Goal: Obtain resource: Download file/media

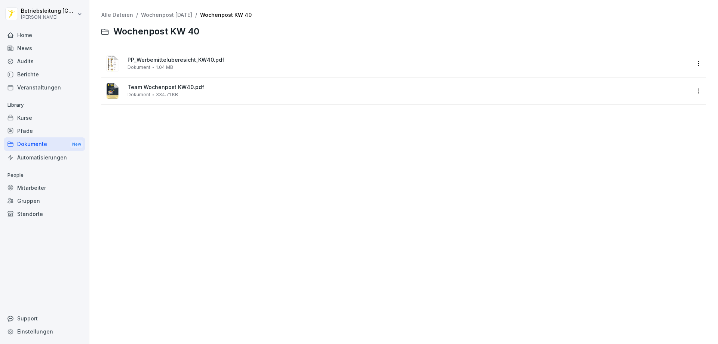
click at [28, 145] on div "Dokumente New" at bounding box center [45, 144] width 82 height 14
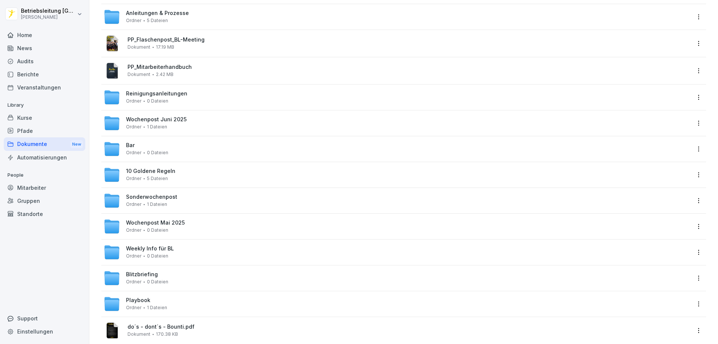
scroll to position [150, 0]
click at [170, 202] on div "Sonderwochenpost Ordner 1 Dateien" at bounding box center [151, 199] width 51 height 13
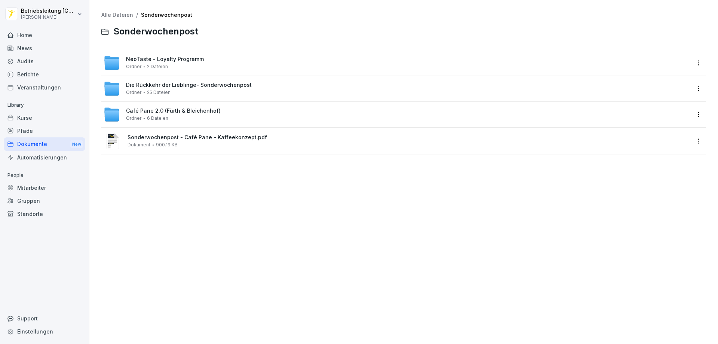
click at [223, 84] on span "Die Rückkehr der Lieblinge- Sonderwochenpost" at bounding box center [189, 85] width 126 height 6
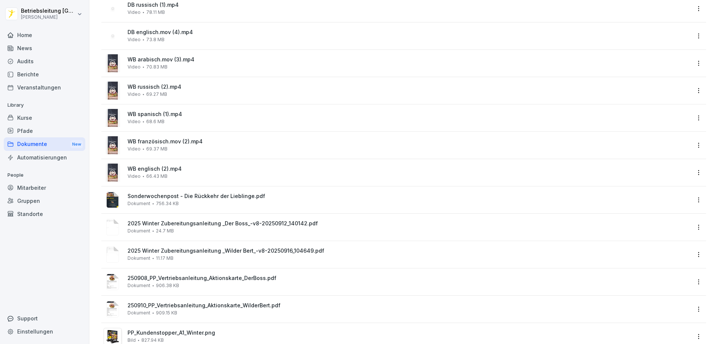
scroll to position [187, 0]
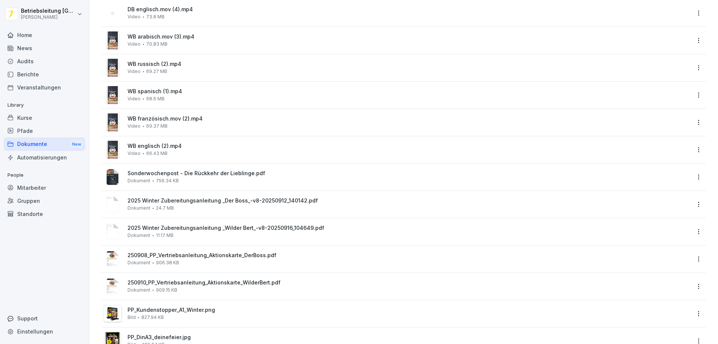
click at [213, 172] on span "Sonderwochenpost - Die Rückkehr der Lieblinge.pdf" at bounding box center [408, 173] width 563 height 6
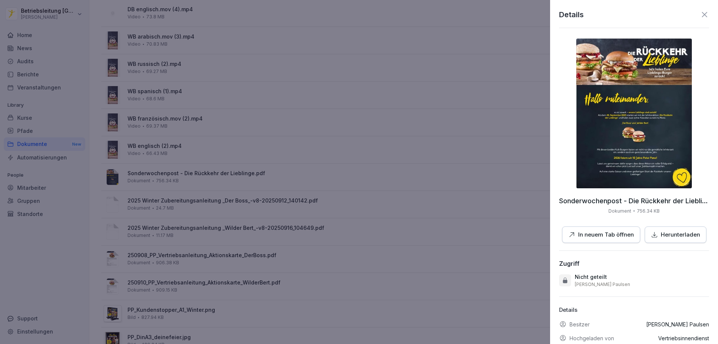
click at [618, 240] on button "In neuem Tab öffnen" at bounding box center [601, 234] width 78 height 17
click at [320, 212] on div at bounding box center [359, 172] width 718 height 344
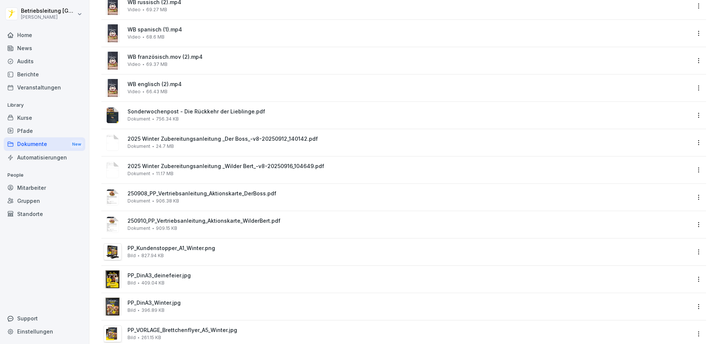
scroll to position [262, 0]
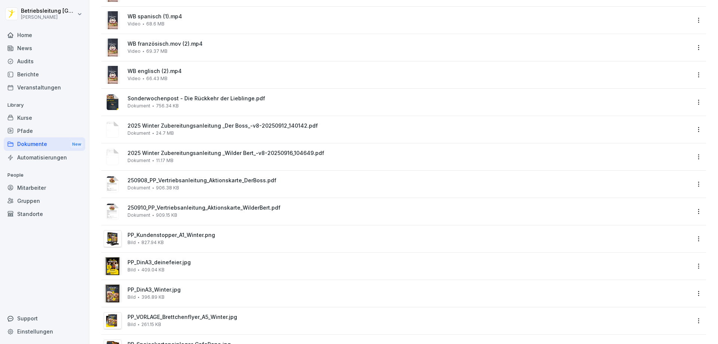
click at [196, 129] on div "2025 Winter Zubereitungsanleitung _Der Boss_-v8-20250912_140142.pdf Dokument 24…" at bounding box center [408, 129] width 563 height 13
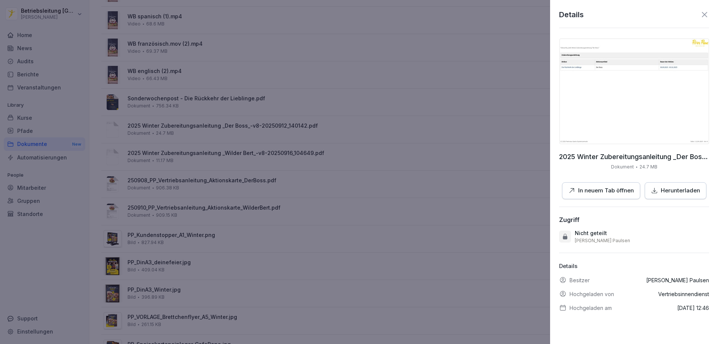
click at [621, 188] on p "In neuem Tab öffnen" at bounding box center [606, 190] width 56 height 9
click at [355, 162] on div at bounding box center [359, 172] width 718 height 344
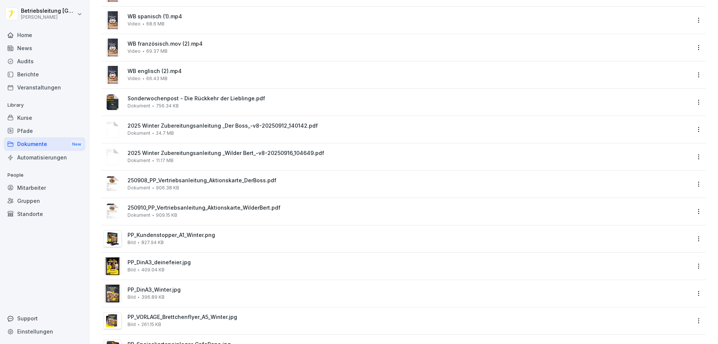
click at [189, 157] on div "2025 Winter Zubereitungsanleitung _Wilder Bert_-v8-20250916_104649.pdf Dokument…" at bounding box center [408, 156] width 563 height 13
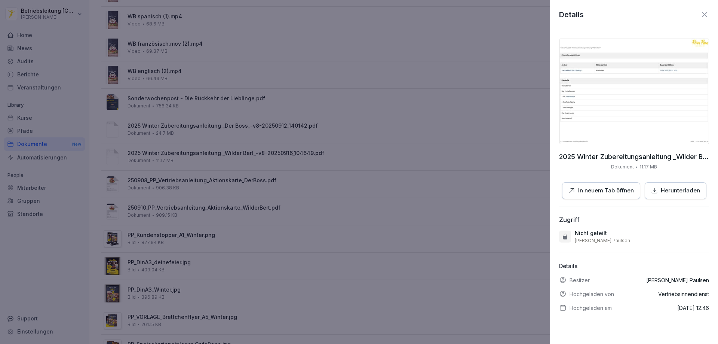
click at [609, 186] on p "In neuem Tab öffnen" at bounding box center [606, 190] width 56 height 9
click at [388, 175] on div at bounding box center [359, 172] width 718 height 344
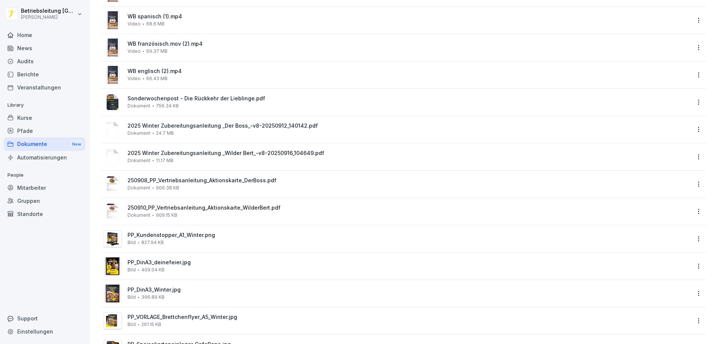
click at [190, 179] on span "250908_PP_Vertriebsanleitung_Aktionskarte_DerBoss.pdf" at bounding box center [408, 180] width 563 height 6
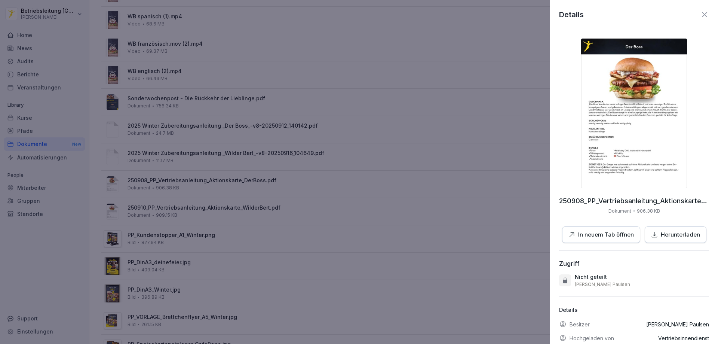
click at [274, 225] on div at bounding box center [359, 172] width 718 height 344
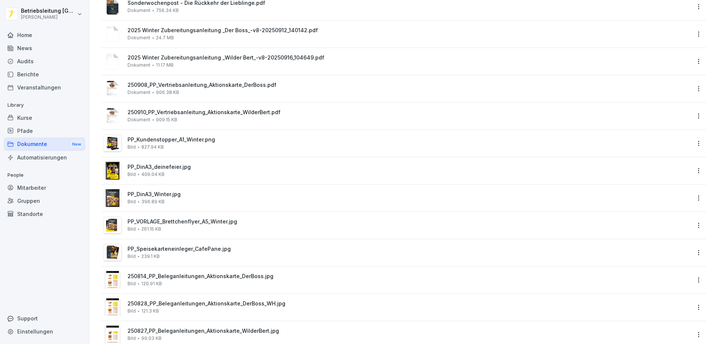
scroll to position [374, 0]
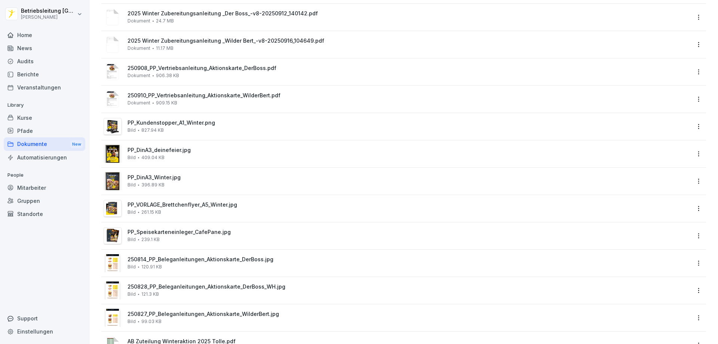
click at [218, 76] on div "250908_PP_Vertriebsanleitung_Aktionskarte_DerBoss.pdf Dokument 906.38 KB" at bounding box center [408, 71] width 563 height 13
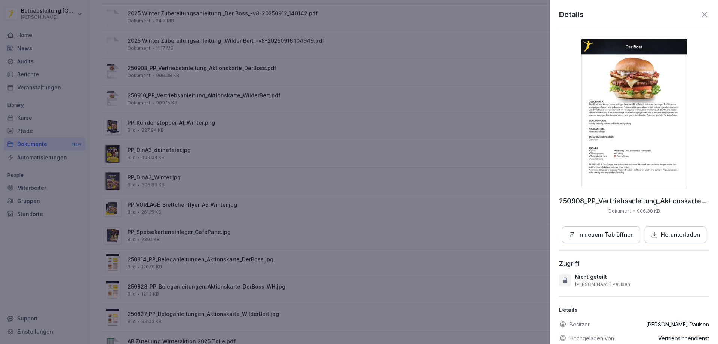
click at [421, 208] on div at bounding box center [359, 172] width 718 height 344
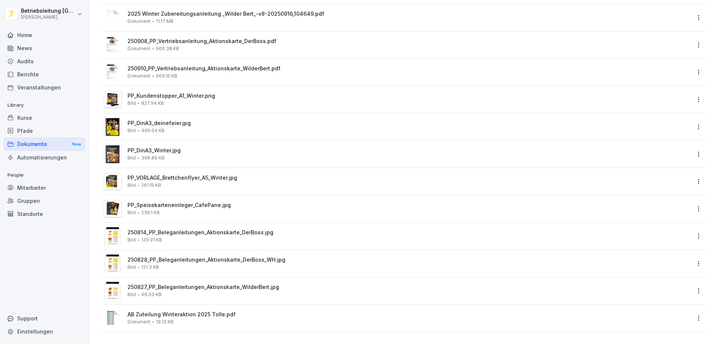
scroll to position [406, 0]
click at [190, 257] on div "250828_PP_Beleganleitungen_Aktionskarte_DerBoss_WH.jpg Bild 121.3 KB" at bounding box center [408, 262] width 563 height 13
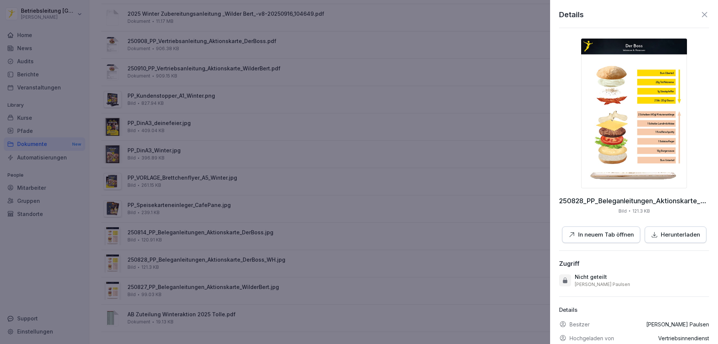
click at [191, 271] on div at bounding box center [359, 172] width 718 height 344
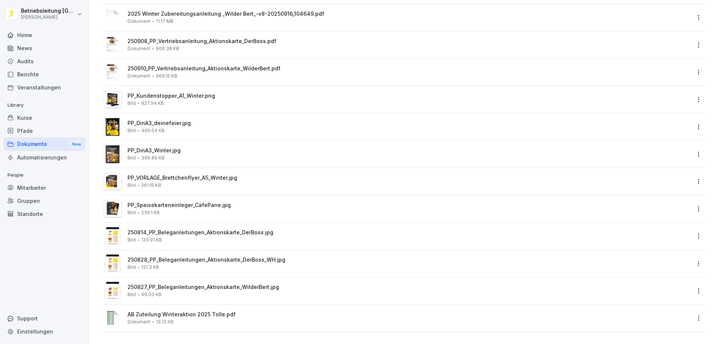
click at [182, 284] on span "250827_PP_Beleganleitungen_Aktionskarte_WilderBert.jpg" at bounding box center [408, 287] width 563 height 6
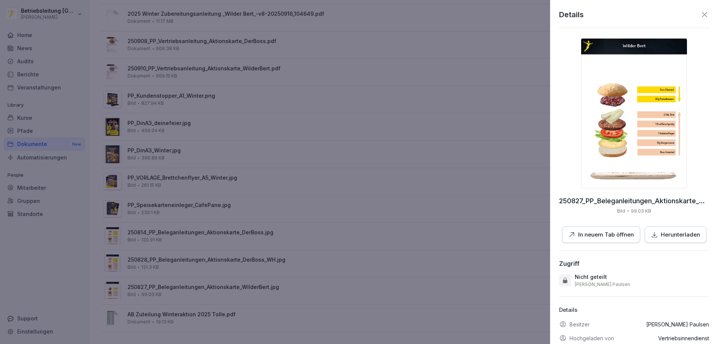
click at [610, 237] on p "In neuem Tab öffnen" at bounding box center [606, 234] width 56 height 9
click at [673, 234] on p "Herunterladen" at bounding box center [680, 234] width 39 height 9
click at [226, 207] on div at bounding box center [359, 172] width 718 height 344
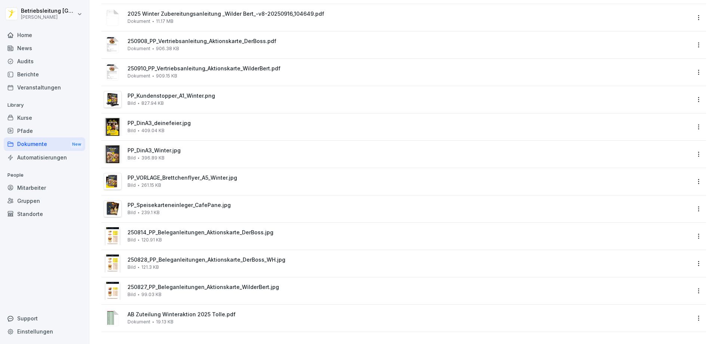
click at [187, 256] on span "250828_PP_Beleganleitungen_Aktionskarte_DerBoss_WH.jpg" at bounding box center [408, 259] width 563 height 6
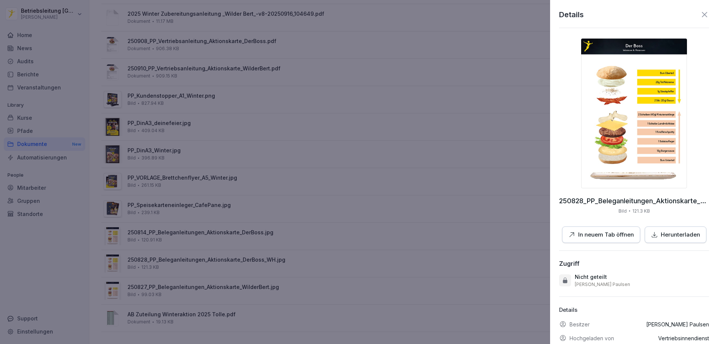
click at [194, 231] on div at bounding box center [359, 172] width 718 height 344
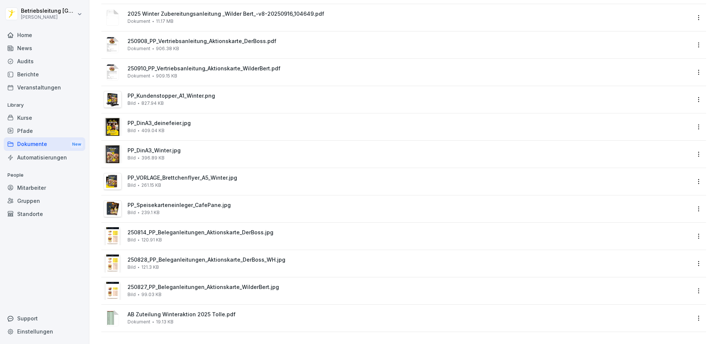
click at [194, 231] on div "250814_PP_Beleganleitungen_Aktionskarte_DerBoss.jpg Bild 120.91 KB" at bounding box center [408, 235] width 563 height 13
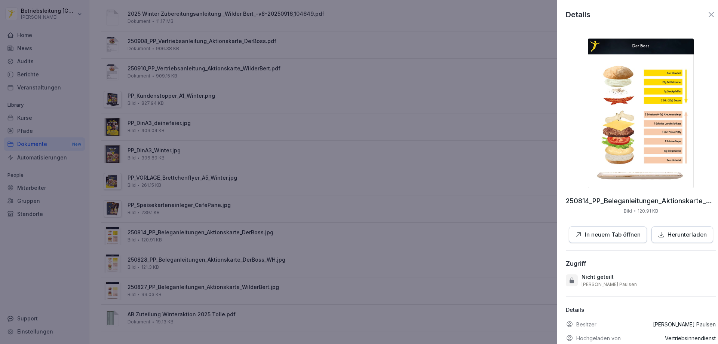
click at [246, 264] on div at bounding box center [359, 172] width 718 height 344
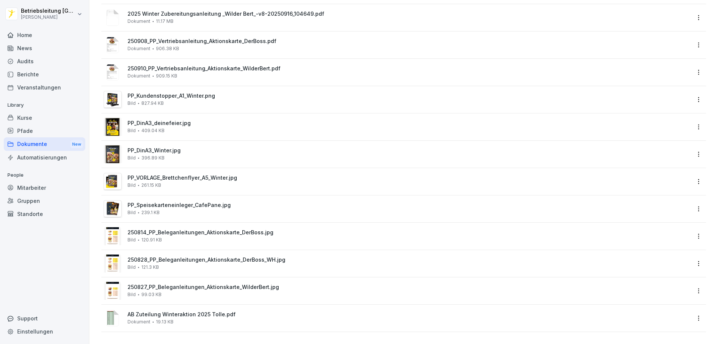
click at [208, 264] on div "250828_PP_Beleganleitungen_Aktionskarte_DerBoss_WH.jpg Bild 121.3 KB" at bounding box center [408, 262] width 563 height 13
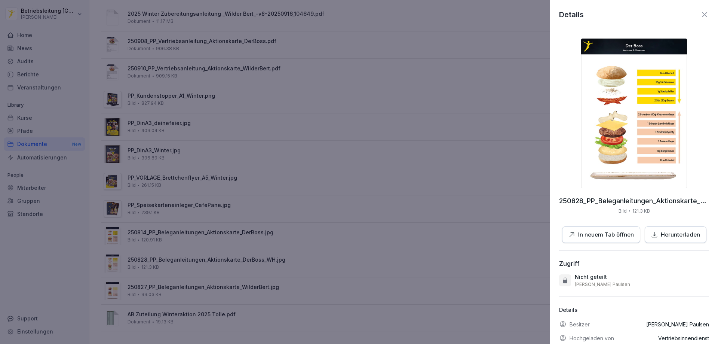
click at [621, 239] on button "In neuem Tab öffnen" at bounding box center [601, 234] width 78 height 17
click at [683, 234] on p "Herunterladen" at bounding box center [680, 234] width 39 height 9
click at [672, 236] on p "Herunterladen" at bounding box center [680, 234] width 39 height 9
click at [507, 50] on div at bounding box center [359, 172] width 718 height 344
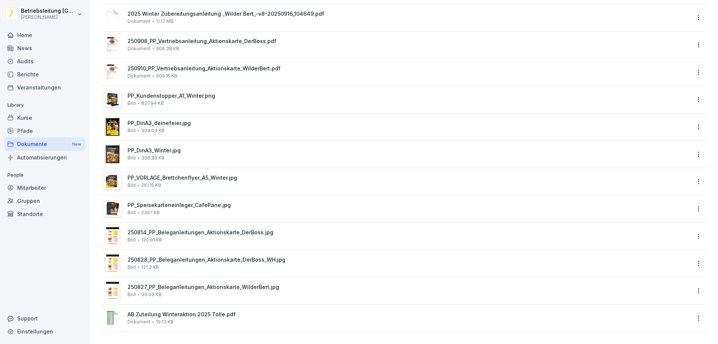
click at [207, 232] on div "250814_PP_Beleganleitungen_Aktionskarte_DerBoss.jpg Bild 120.91 KB" at bounding box center [408, 235] width 563 height 13
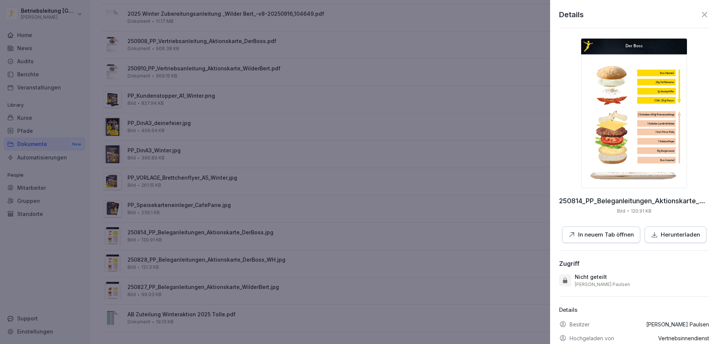
click at [672, 232] on p "Herunterladen" at bounding box center [680, 234] width 39 height 9
click at [505, 172] on div at bounding box center [359, 172] width 718 height 344
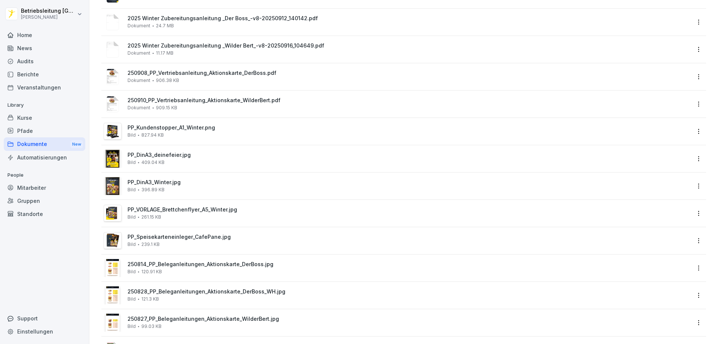
scroll to position [332, 0]
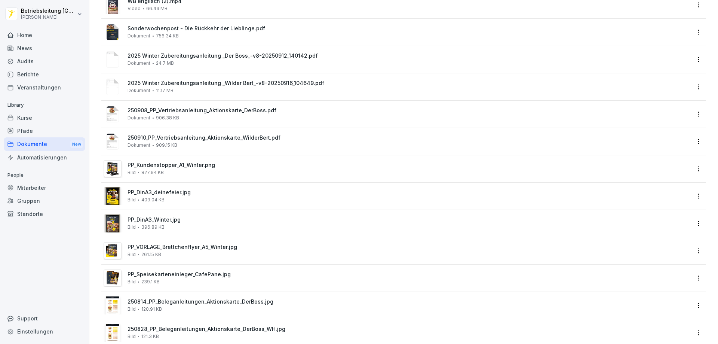
click at [194, 111] on span "250908_PP_Vertriebsanleitung_Aktionskarte_DerBoss.pdf" at bounding box center [408, 110] width 563 height 6
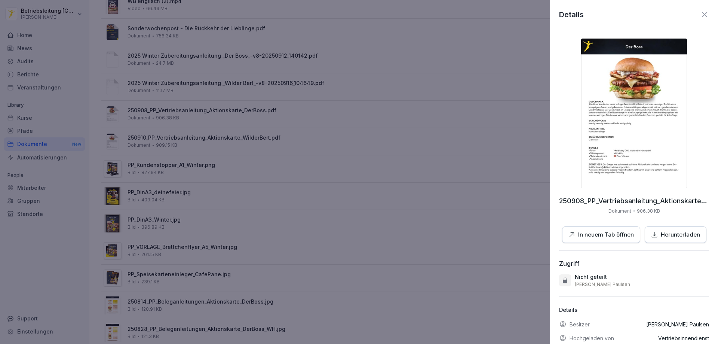
click at [678, 231] on p "Herunterladen" at bounding box center [680, 234] width 39 height 9
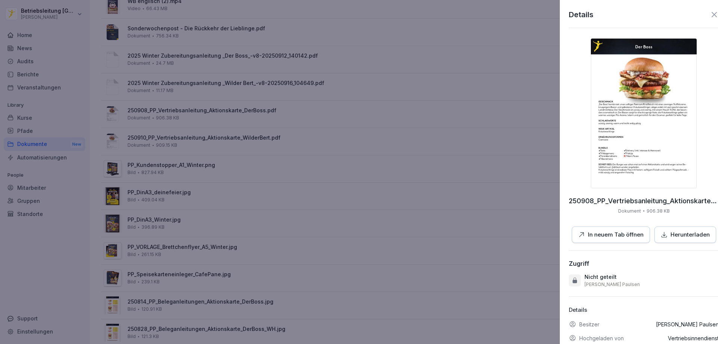
click at [289, 219] on div at bounding box center [359, 172] width 718 height 344
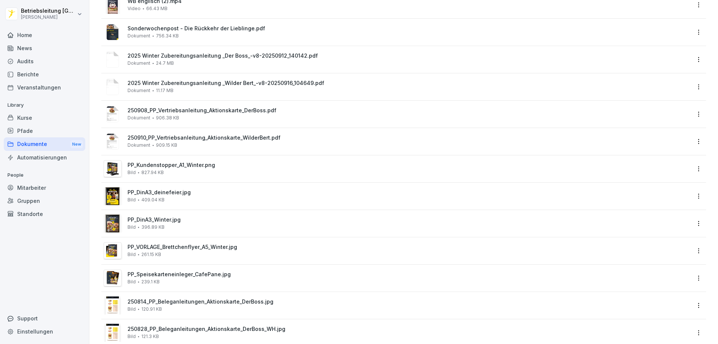
click at [254, 139] on span "250910_PP_Vertriebsanleitung_Aktionskarte_WilderBert.pdf" at bounding box center [408, 138] width 563 height 6
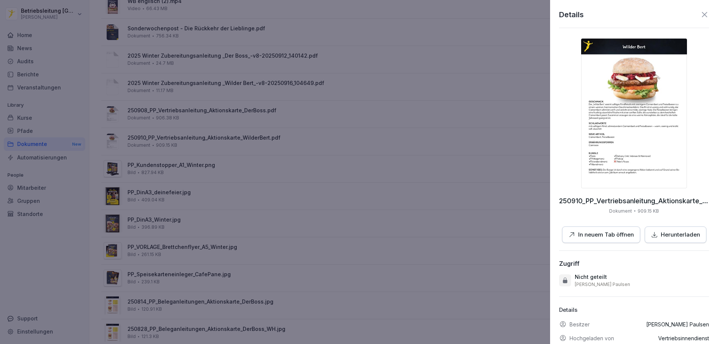
click at [662, 235] on p "Herunterladen" at bounding box center [680, 234] width 39 height 9
click at [443, 240] on div at bounding box center [359, 172] width 718 height 344
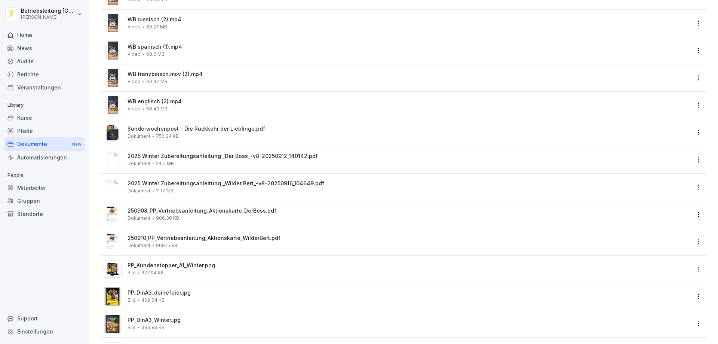
scroll to position [219, 0]
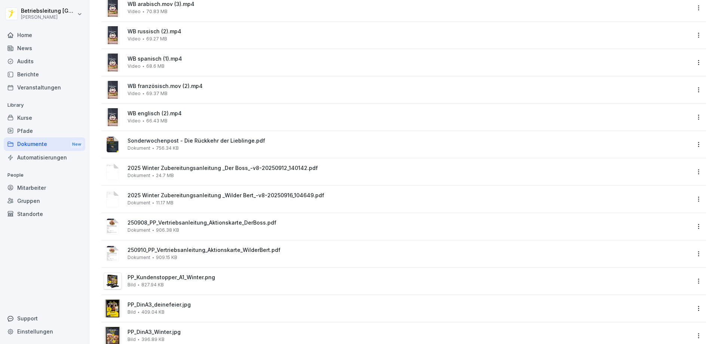
click at [220, 149] on div "Sonderwochenpost - Die Rückkehr der Lieblinge.pdf Dokument 756.34 KB" at bounding box center [408, 144] width 563 height 13
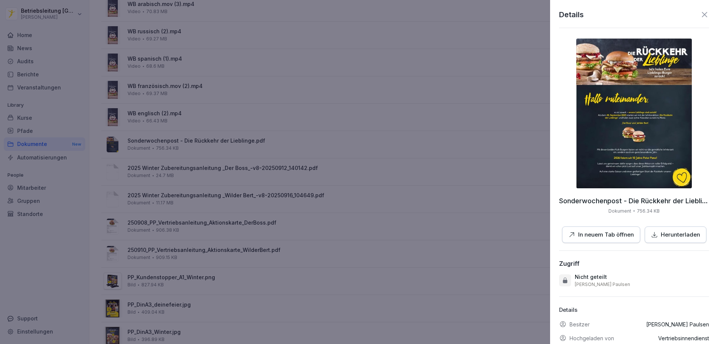
click at [617, 237] on p "In neuem Tab öffnen" at bounding box center [606, 234] width 56 height 9
click at [337, 167] on div at bounding box center [359, 172] width 718 height 344
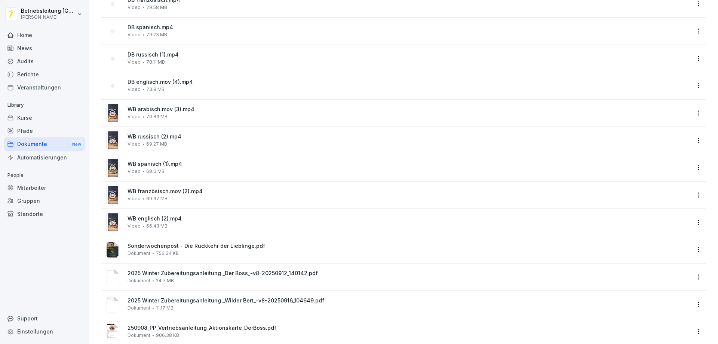
scroll to position [107, 0]
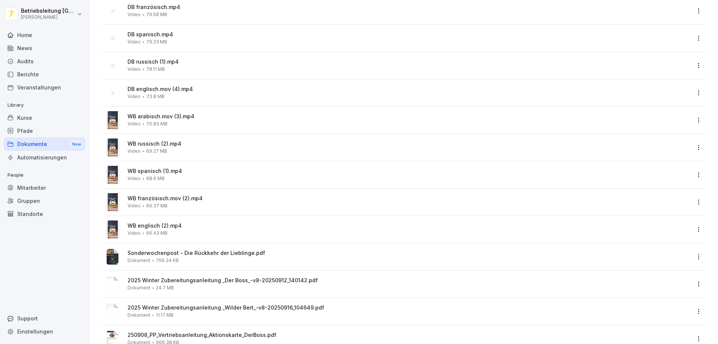
click at [56, 144] on div "Dokumente New" at bounding box center [45, 144] width 82 height 14
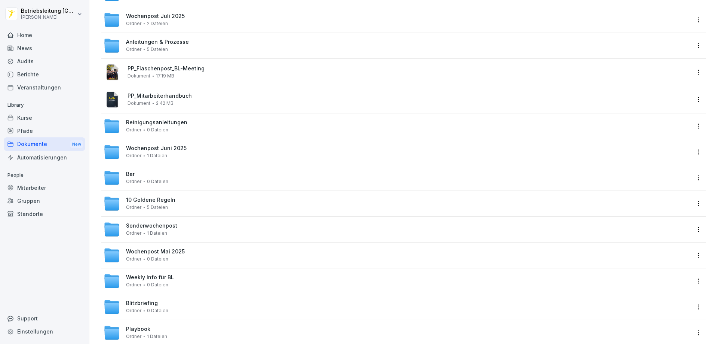
scroll to position [150, 0]
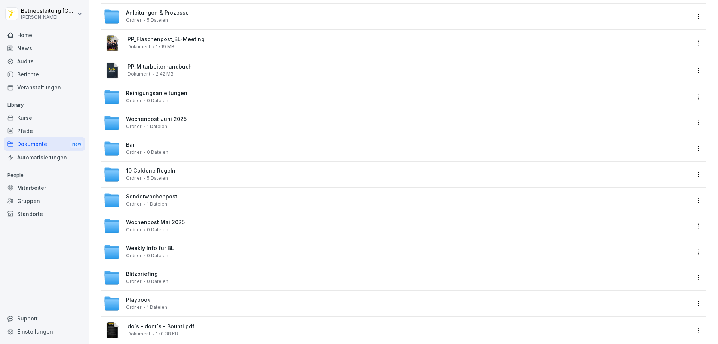
click at [194, 203] on div "Sonderwochenpost Ordner 1 Dateien" at bounding box center [397, 200] width 587 height 16
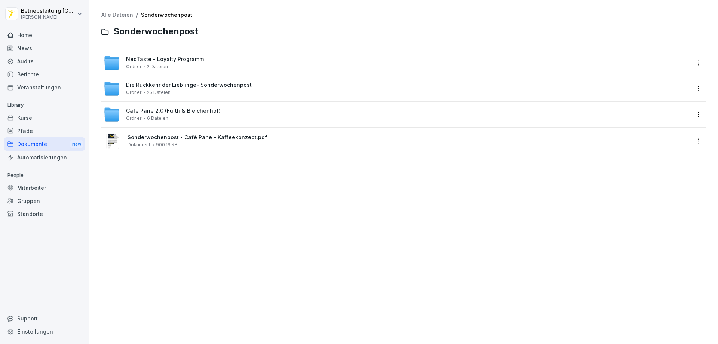
click at [50, 142] on div "Dokumente New" at bounding box center [45, 144] width 82 height 14
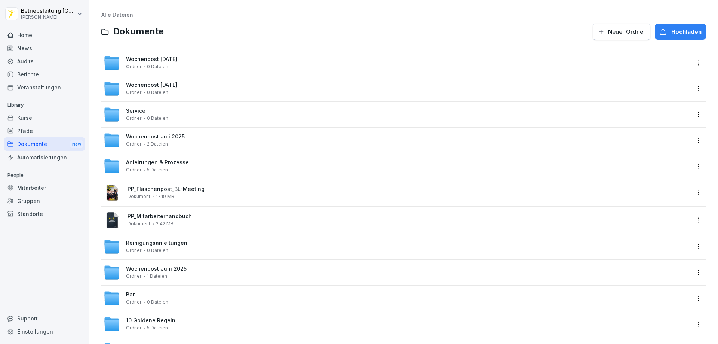
click at [206, 65] on div "Wochenpost September 2025 Ordner 0 Dateien" at bounding box center [397, 63] width 587 height 16
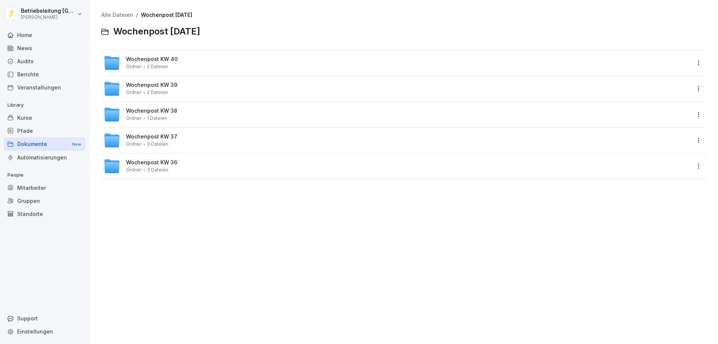
click at [208, 68] on div "Wochenpost KW 40 Ordner 2 Dateien" at bounding box center [397, 63] width 587 height 16
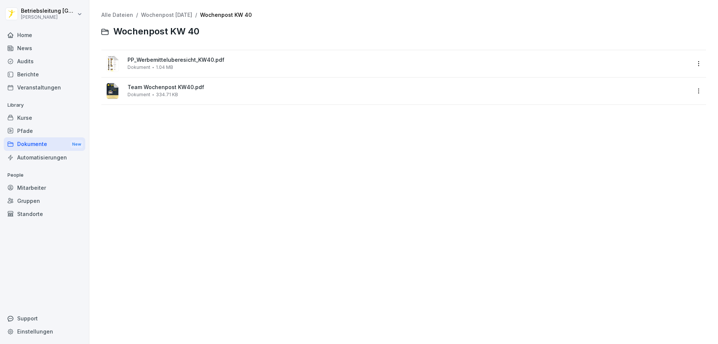
click at [168, 94] on span "334.71 KB" at bounding box center [167, 94] width 22 height 5
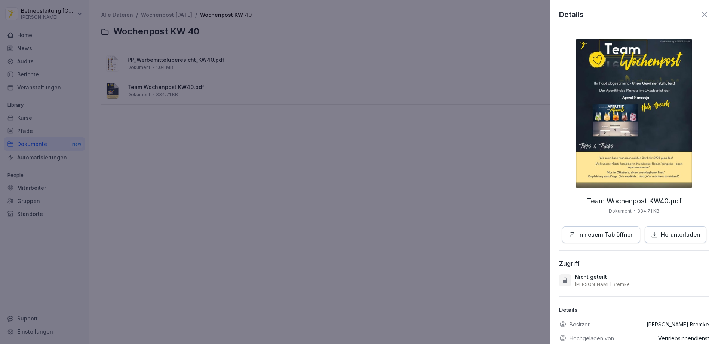
click at [590, 232] on p "In neuem Tab öffnen" at bounding box center [606, 234] width 56 height 9
drag, startPoint x: 364, startPoint y: 172, endPoint x: 359, endPoint y: 172, distance: 5.2
click at [363, 172] on div at bounding box center [359, 172] width 718 height 344
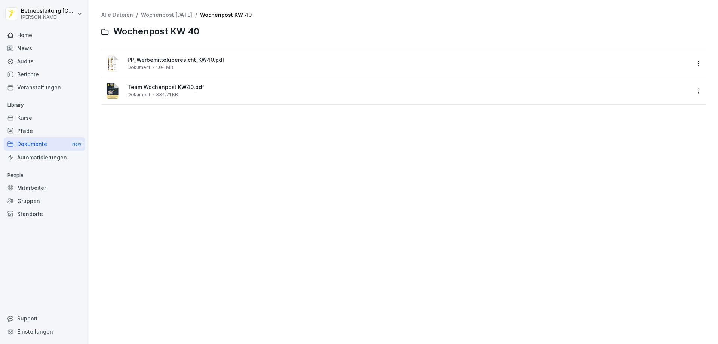
click at [50, 143] on div "Dokumente New" at bounding box center [45, 144] width 82 height 14
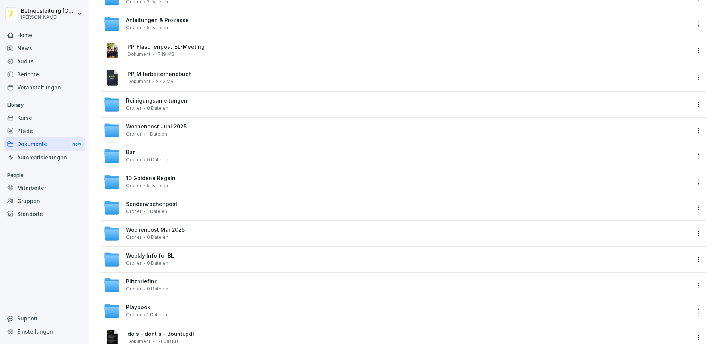
scroll to position [150, 0]
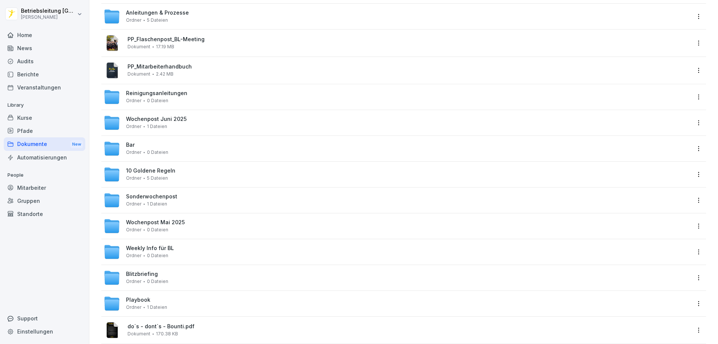
click at [203, 253] on div "Weekly Info für BL Ordner 0 Dateien" at bounding box center [397, 251] width 587 height 16
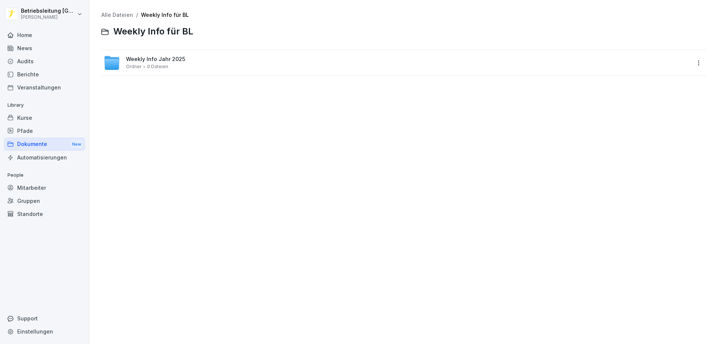
click at [170, 44] on div "Alle Dateien / Weekly Info für BL Weekly Info für BL Weekly Info Jahr 2025 Ordn…" at bounding box center [403, 44] width 605 height 64
click at [172, 60] on span "Weekly Info Jahr 2025" at bounding box center [155, 59] width 59 height 6
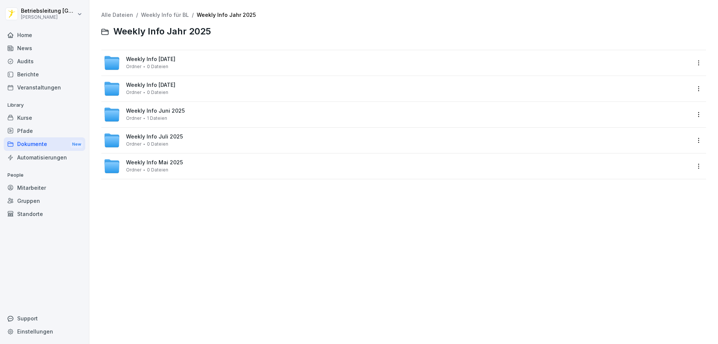
click at [194, 71] on div "Weekly Info September 2025 Ordner 0 Dateien" at bounding box center [403, 62] width 605 height 25
click at [164, 61] on span "Weekly Info September 2025" at bounding box center [150, 59] width 49 height 6
click at [169, 65] on div "Weekly Info KW 40 Ordner 8 Dateien" at bounding box center [151, 62] width 50 height 13
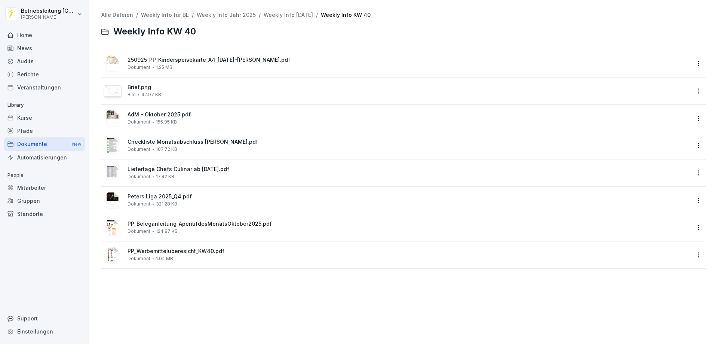
click at [206, 60] on span "250925_PP_Kinderspeisekarte_A4_Halloween-Herbst.pdf" at bounding box center [408, 60] width 563 height 6
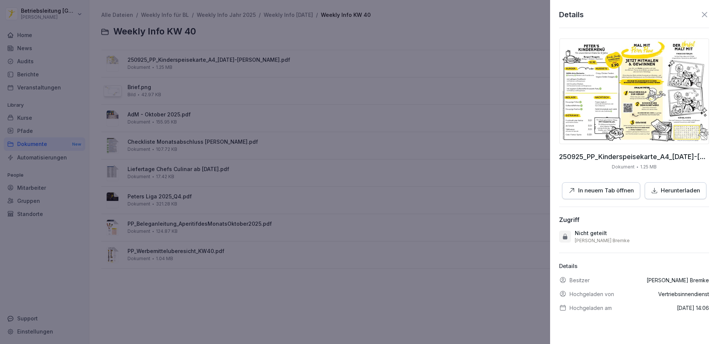
click at [615, 188] on p "In neuem Tab öffnen" at bounding box center [606, 190] width 56 height 9
click at [433, 125] on div at bounding box center [359, 172] width 718 height 344
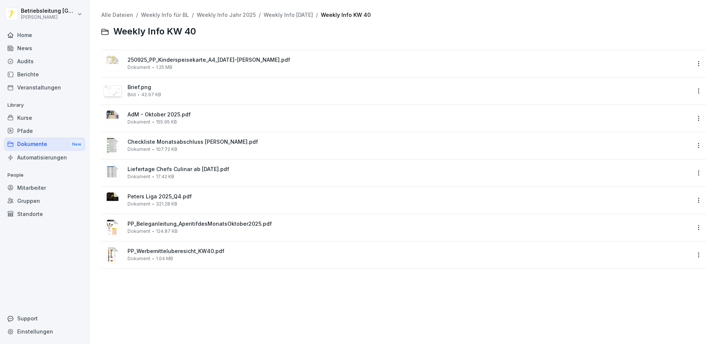
click at [46, 145] on div "Dokumente New" at bounding box center [45, 144] width 82 height 14
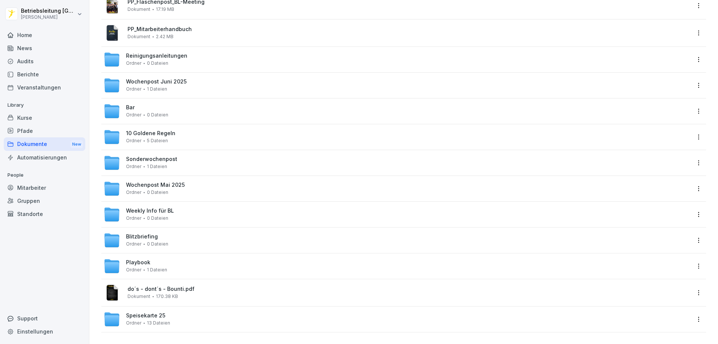
scroll to position [193, 0]
click at [146, 233] on span "Blitzbriefing" at bounding box center [142, 236] width 32 height 6
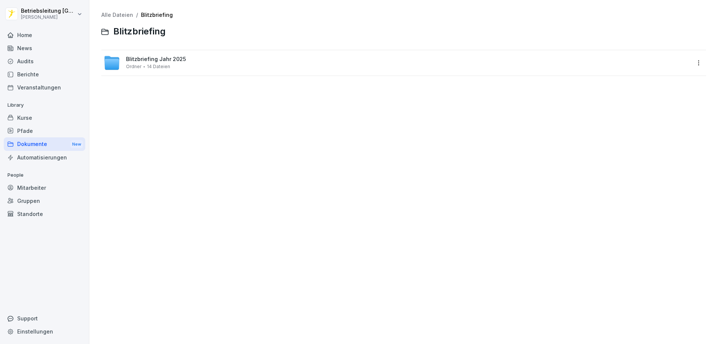
click at [173, 64] on div "Blitzbriefing Jahr 2025 Ordner 14 Dateien" at bounding box center [156, 62] width 60 height 13
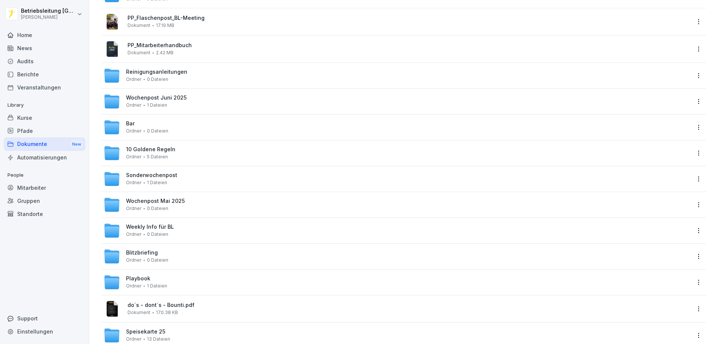
scroll to position [193, 0]
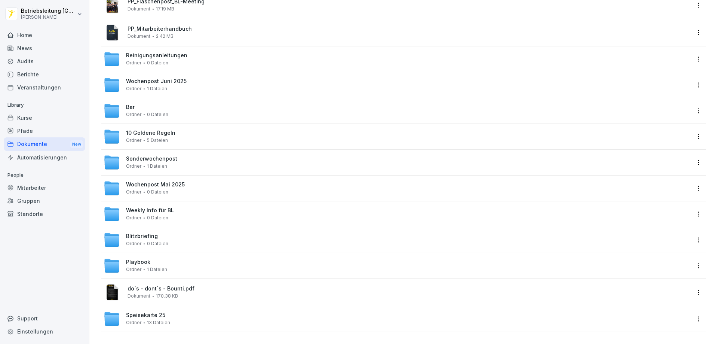
click at [151, 312] on span "Speisekarte 25" at bounding box center [145, 315] width 39 height 6
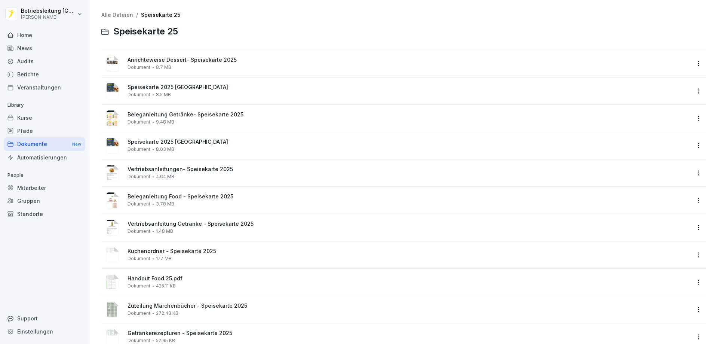
click at [46, 145] on div "Dokumente New" at bounding box center [45, 144] width 82 height 14
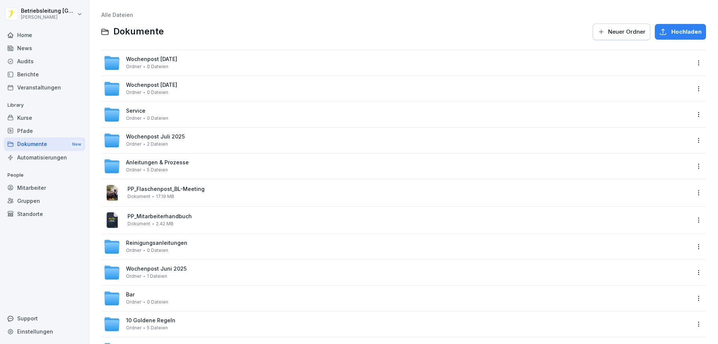
click at [177, 59] on span "Wochenpost [DATE]" at bounding box center [151, 59] width 51 height 6
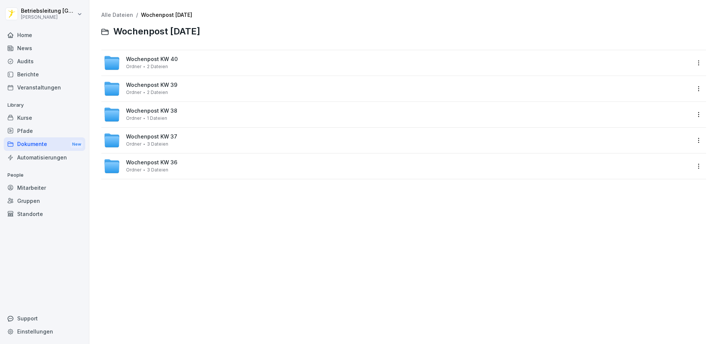
click at [185, 61] on div "Wochenpost KW 40 Ordner 2 Dateien" at bounding box center [397, 63] width 587 height 16
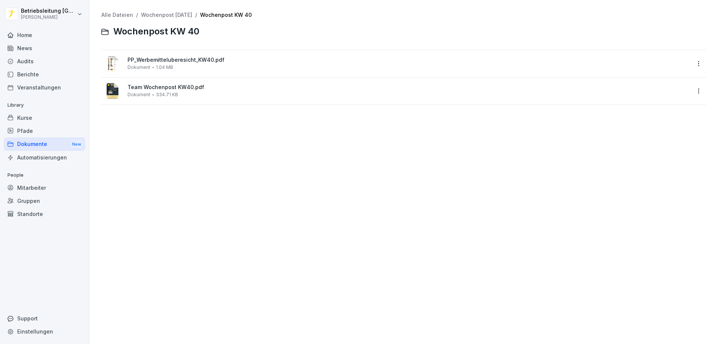
click at [147, 85] on span "Team Wochenpost KW40.pdf" at bounding box center [408, 87] width 563 height 6
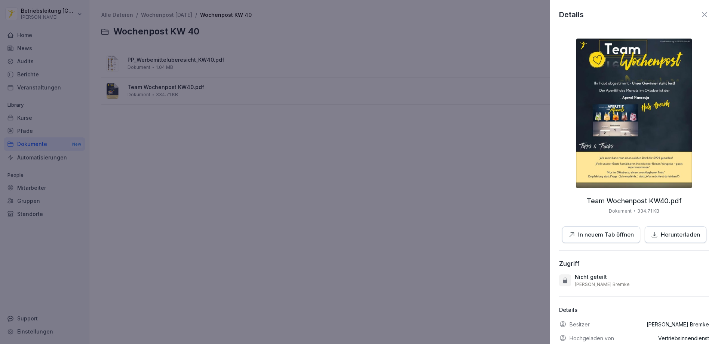
click at [616, 236] on p "In neuem Tab öffnen" at bounding box center [606, 234] width 56 height 9
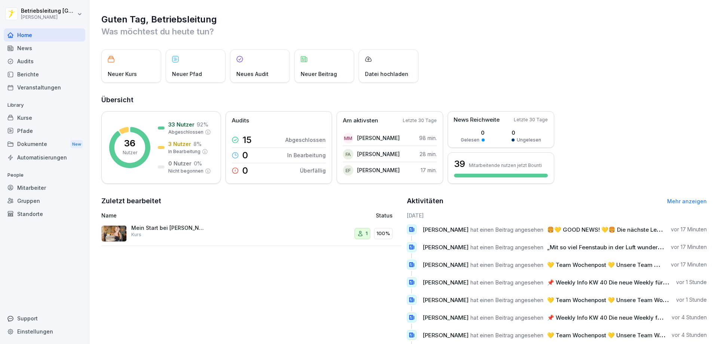
click at [39, 142] on div "Dokumente New" at bounding box center [45, 144] width 82 height 14
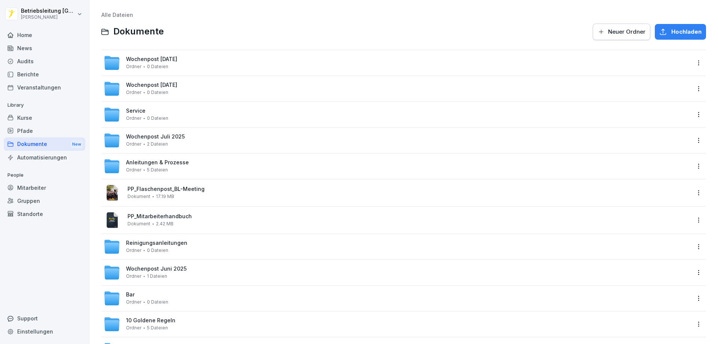
click at [212, 65] on div "Wochenpost September 2025 Ordner 0 Dateien" at bounding box center [397, 63] width 587 height 16
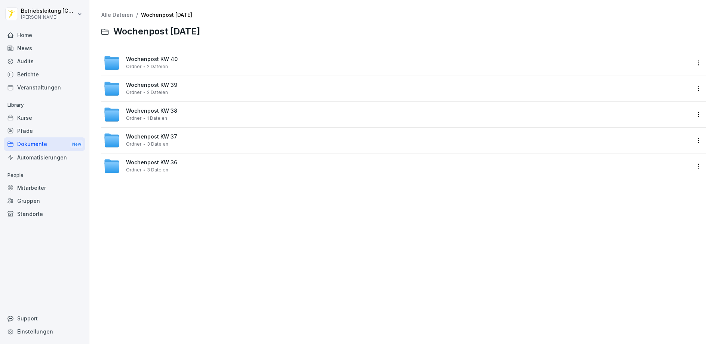
click at [175, 54] on div "Wochenpost KW 40 Ordner 2 Dateien" at bounding box center [403, 62] width 605 height 25
click at [164, 59] on span "Wochenpost KW 40" at bounding box center [152, 59] width 52 height 6
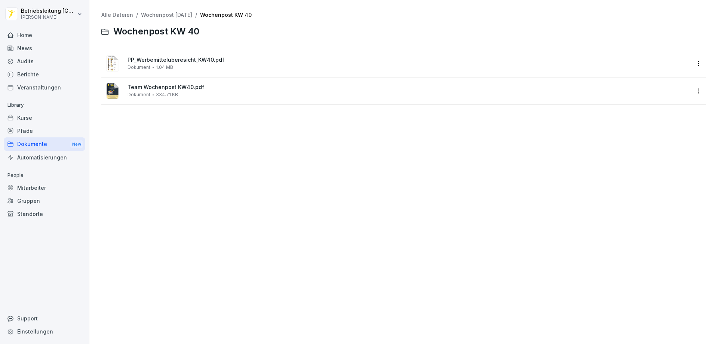
click at [159, 93] on span "334.71 KB" at bounding box center [167, 94] width 22 height 5
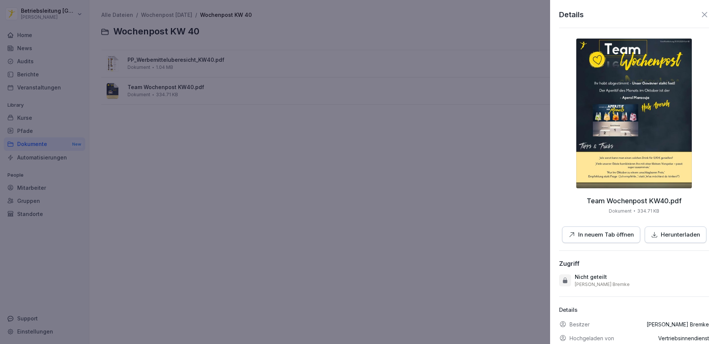
click at [599, 230] on button "In neuem Tab öffnen" at bounding box center [601, 234] width 78 height 17
click at [343, 96] on div at bounding box center [359, 172] width 718 height 344
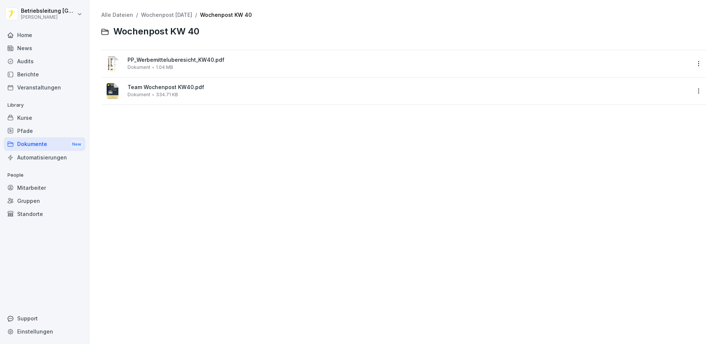
click at [50, 147] on div "Dokumente New" at bounding box center [45, 144] width 82 height 14
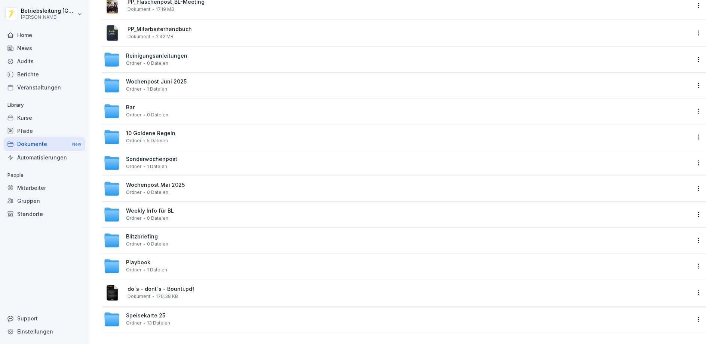
scroll to position [193, 0]
click at [178, 207] on div "Weekly Info für BL Ordner 0 Dateien" at bounding box center [397, 214] width 587 height 16
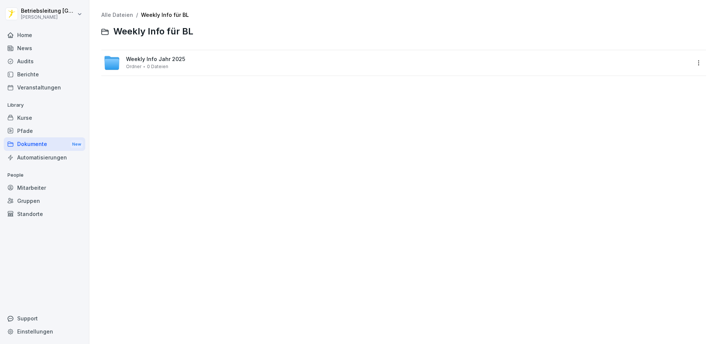
click at [178, 65] on div "Weekly Info Jahr 2025 Ordner 0 Dateien" at bounding box center [155, 62] width 59 height 13
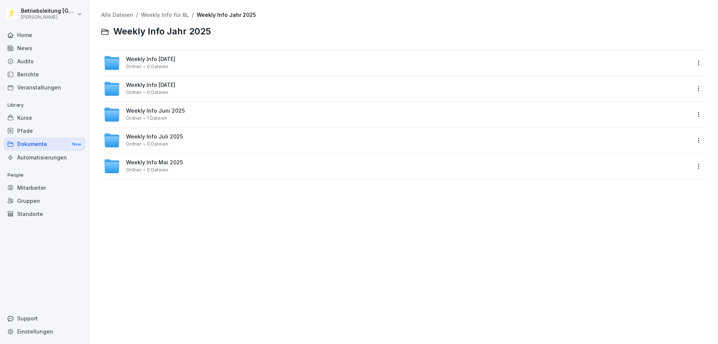
click at [175, 66] on div "Weekly Info September 2025 Ordner 0 Dateien" at bounding box center [150, 62] width 49 height 13
click at [158, 55] on div "Weekly Info KW 40 Ordner 8 Dateien" at bounding box center [397, 63] width 587 height 16
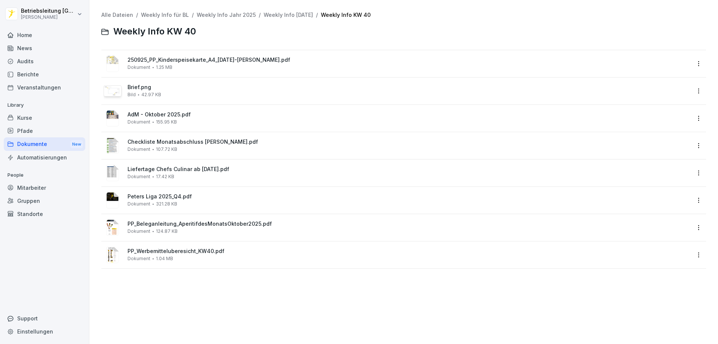
click at [188, 222] on span "PP_Beleganleitung_AperitifdesMonatsOktober2025.pdf" at bounding box center [408, 224] width 563 height 6
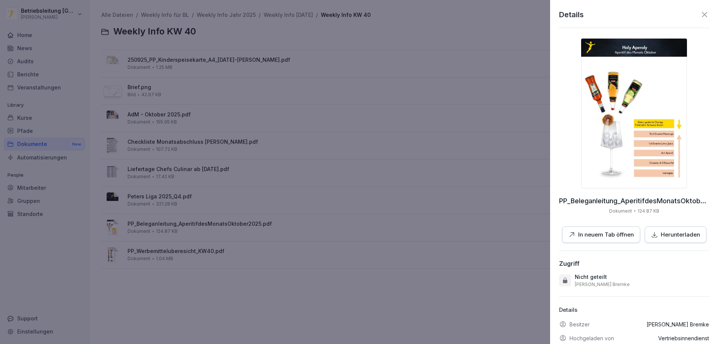
click at [669, 238] on p "Herunterladen" at bounding box center [680, 234] width 39 height 9
click at [345, 135] on div at bounding box center [359, 172] width 718 height 344
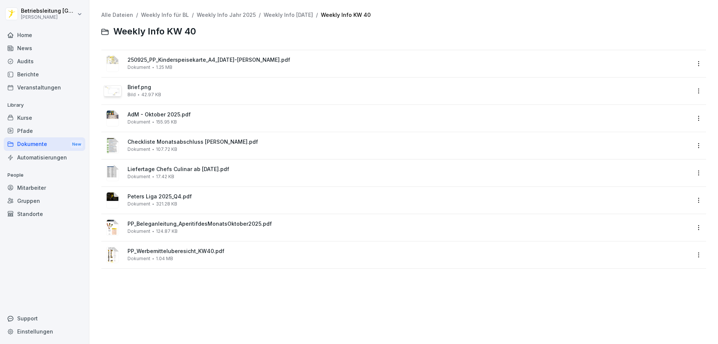
click at [170, 88] on span "Brief.png" at bounding box center [408, 87] width 563 height 6
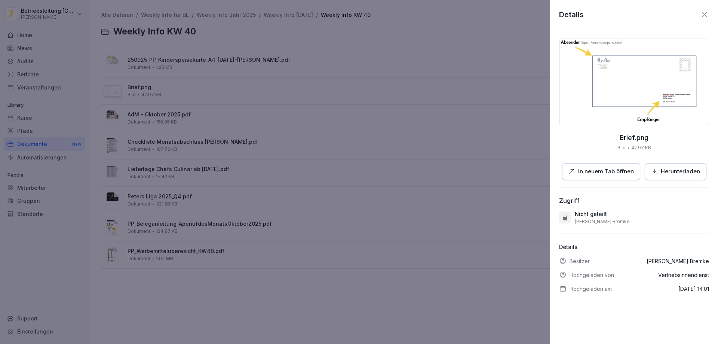
click at [618, 170] on p "In neuem Tab öffnen" at bounding box center [606, 171] width 56 height 9
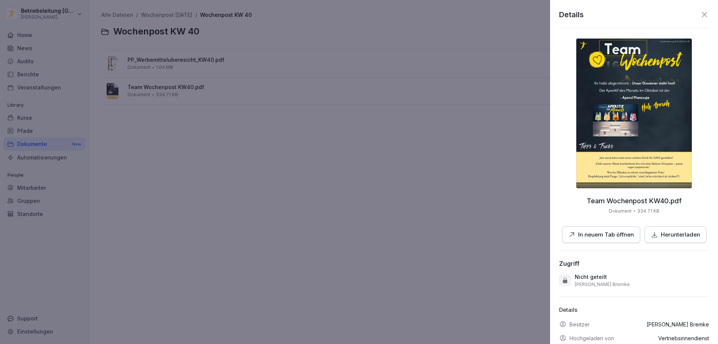
click at [296, 150] on div at bounding box center [359, 172] width 718 height 344
